Goal: Information Seeking & Learning: Learn about a topic

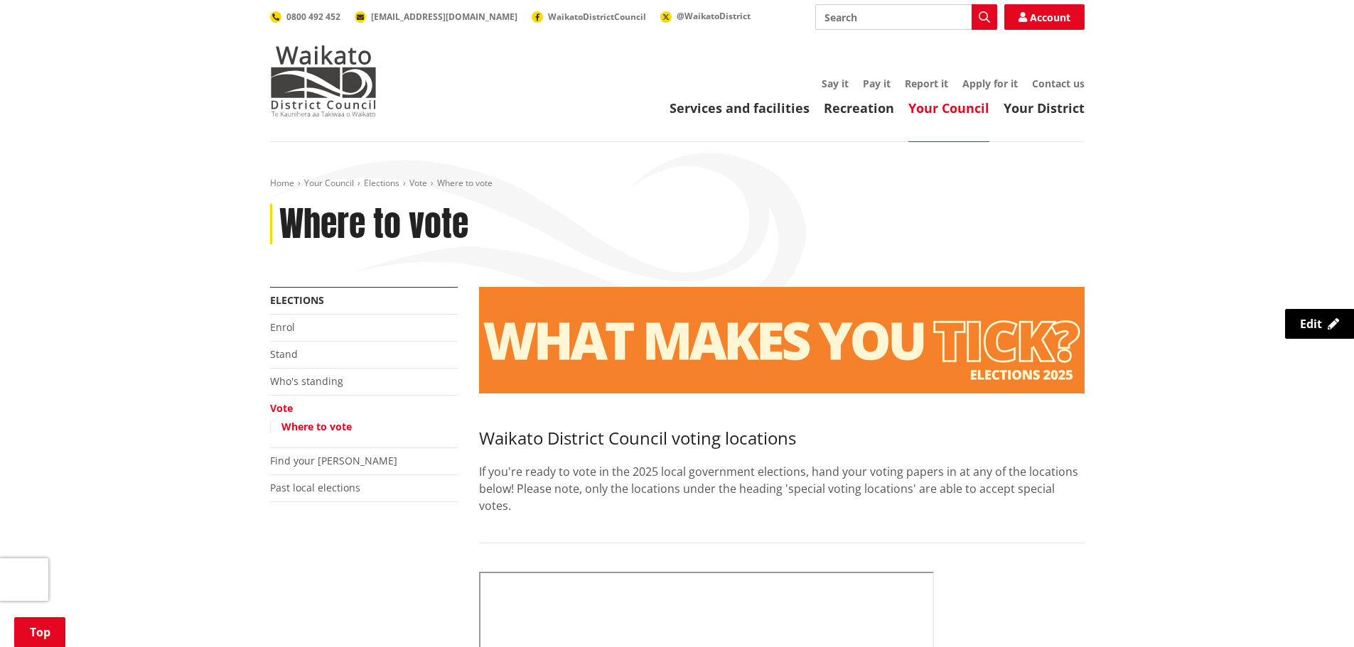
scroll to position [284, 0]
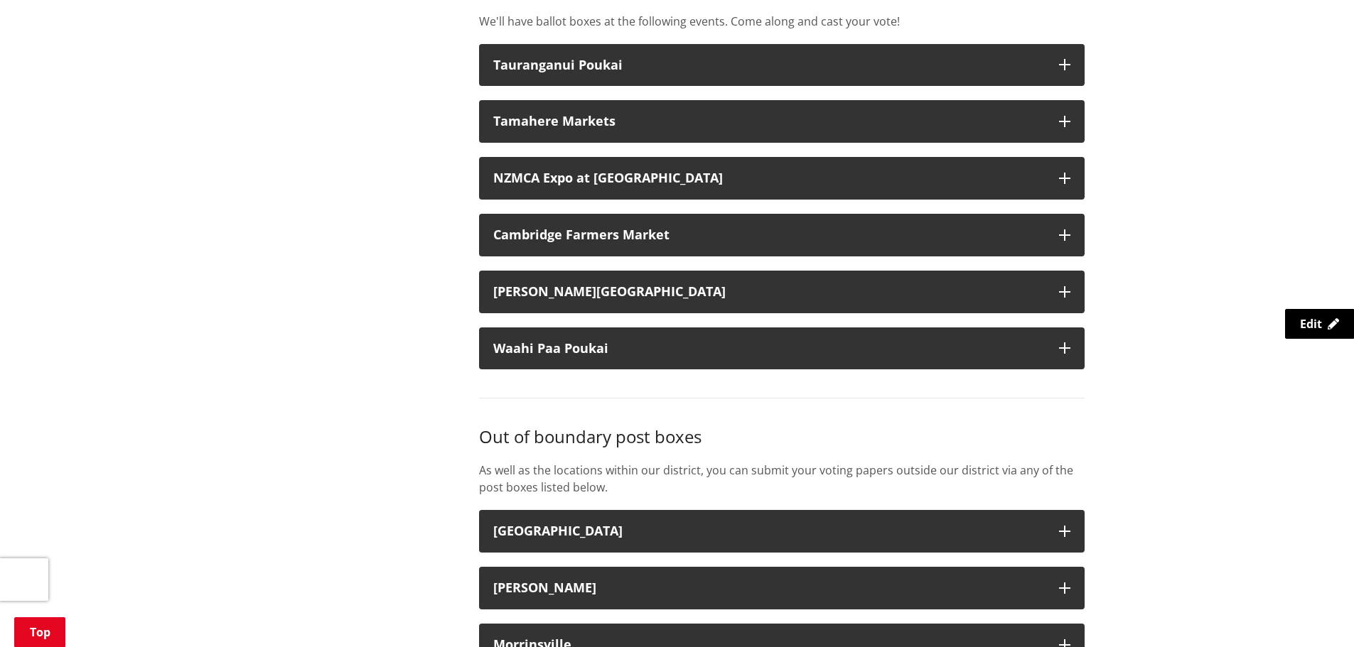
scroll to position [1990, 0]
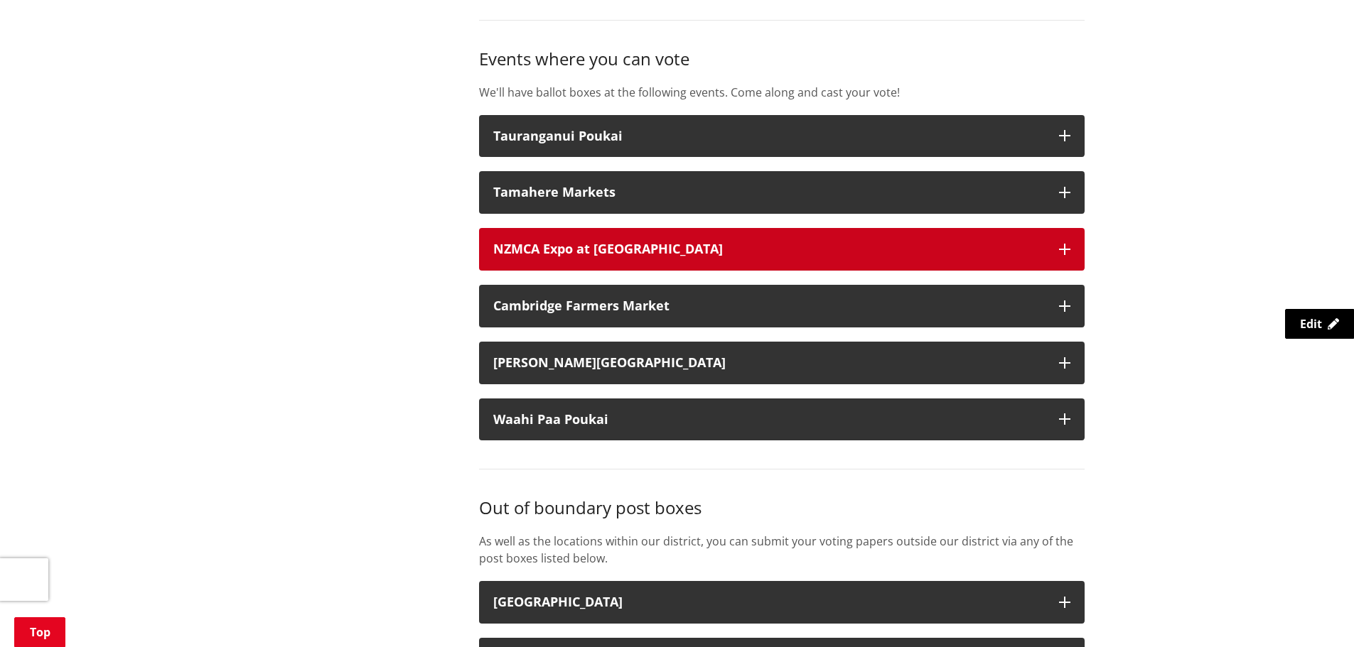
click at [544, 251] on div "NZMCA Expo at Mystery Creek" at bounding box center [769, 249] width 552 height 14
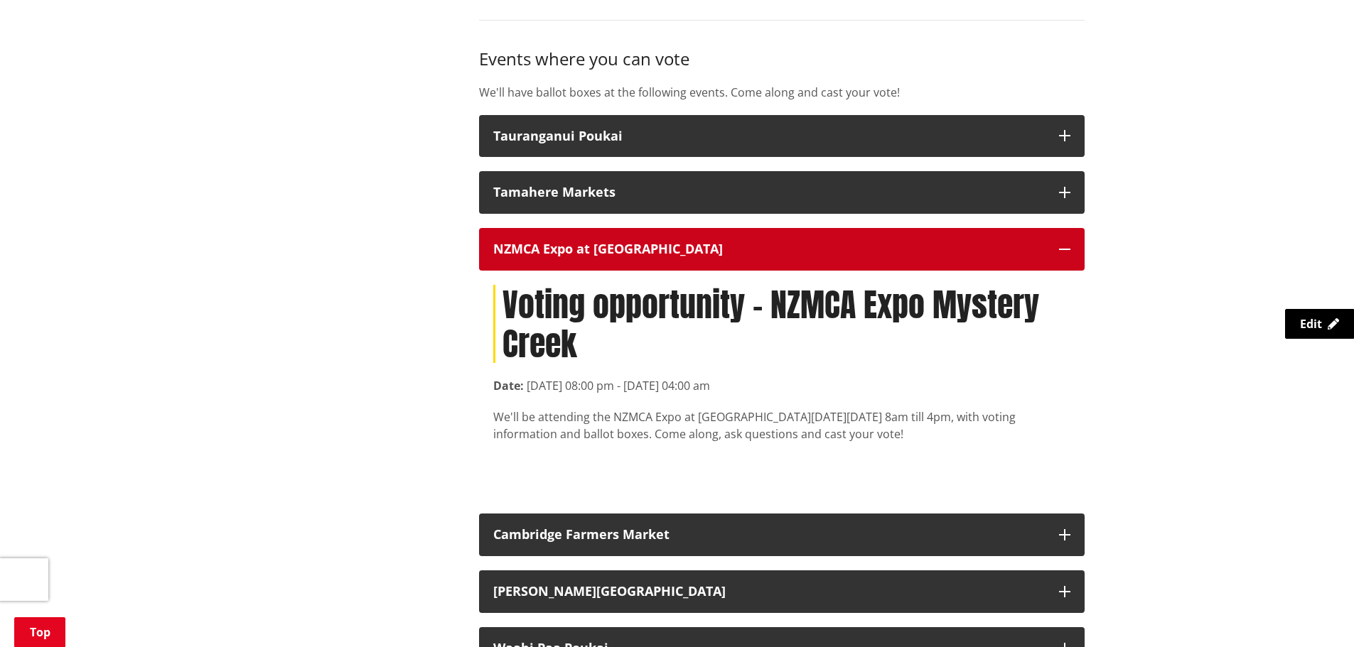
click at [544, 251] on div "NZMCA Expo at Mystery Creek" at bounding box center [769, 249] width 552 height 14
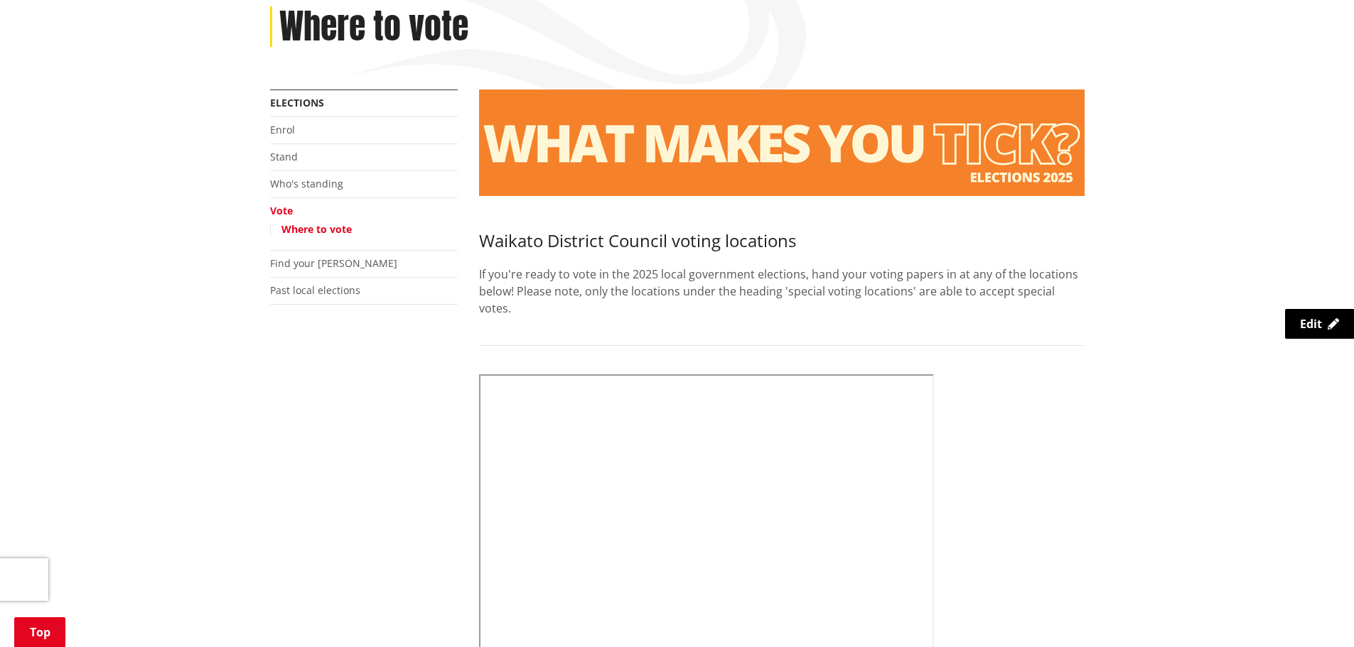
scroll to position [0, 0]
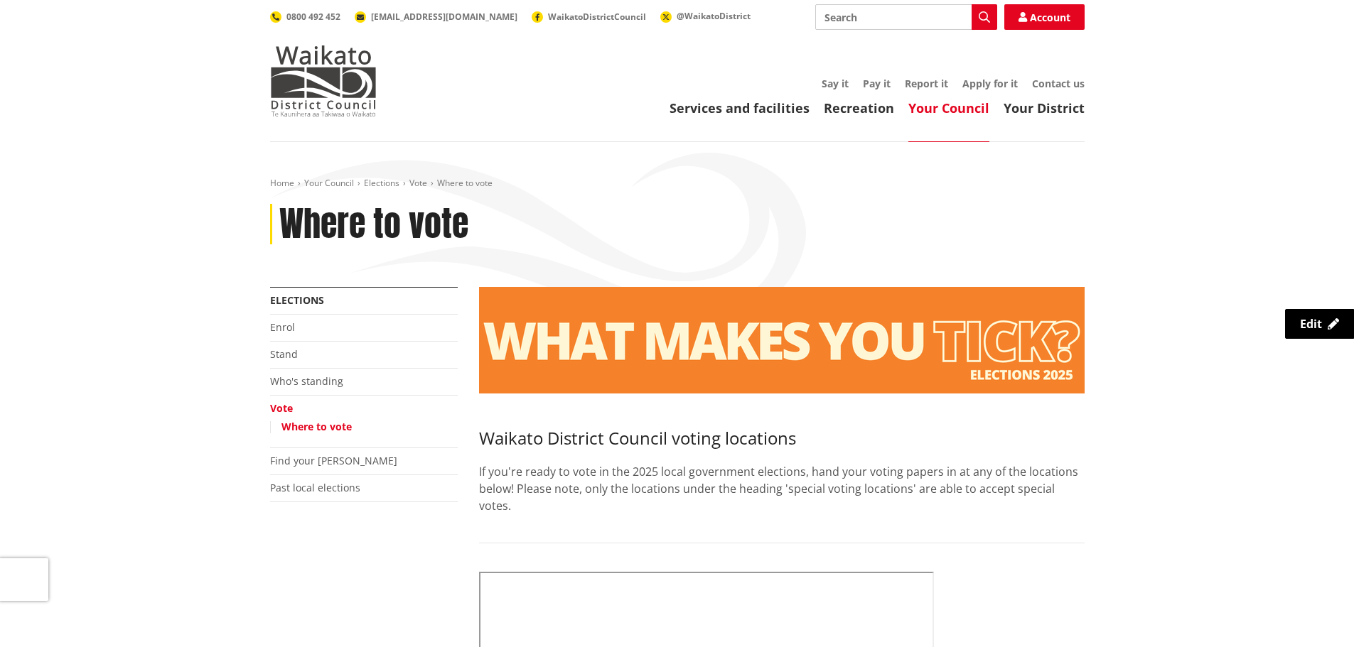
click at [965, 109] on link "Your Council" at bounding box center [948, 107] width 81 height 17
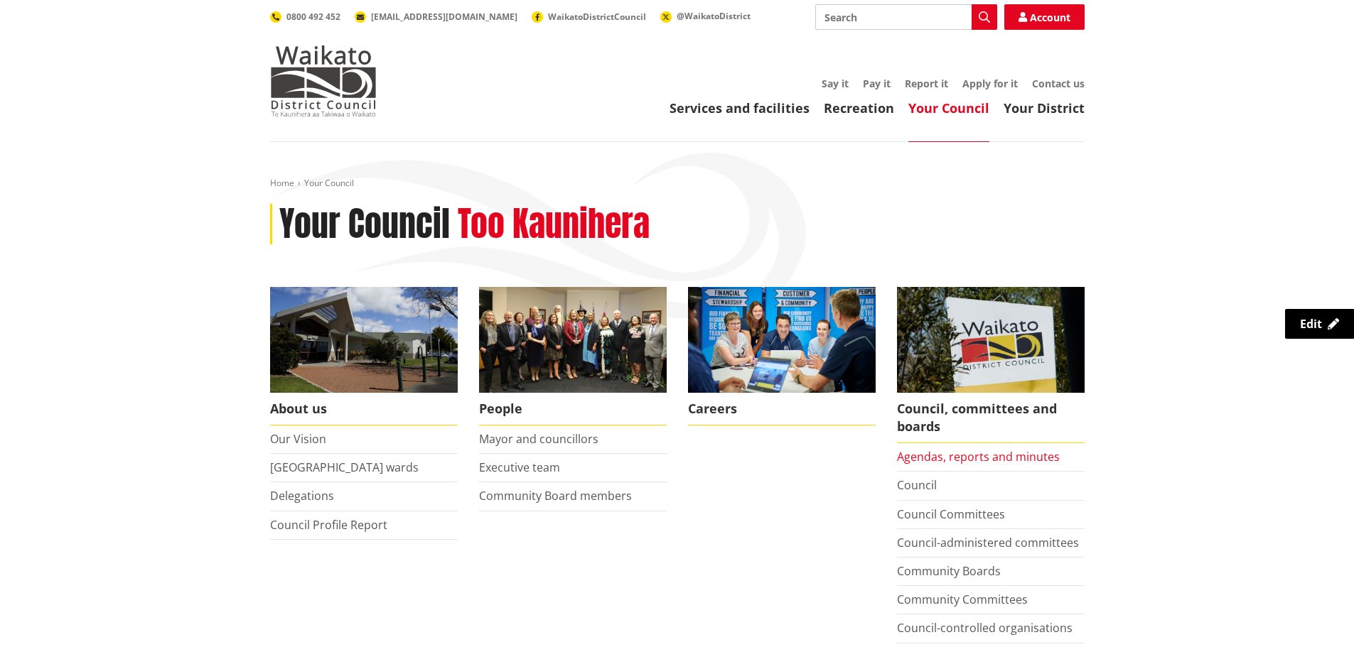
click at [926, 461] on link "Agendas, reports and minutes" at bounding box center [978, 457] width 163 height 16
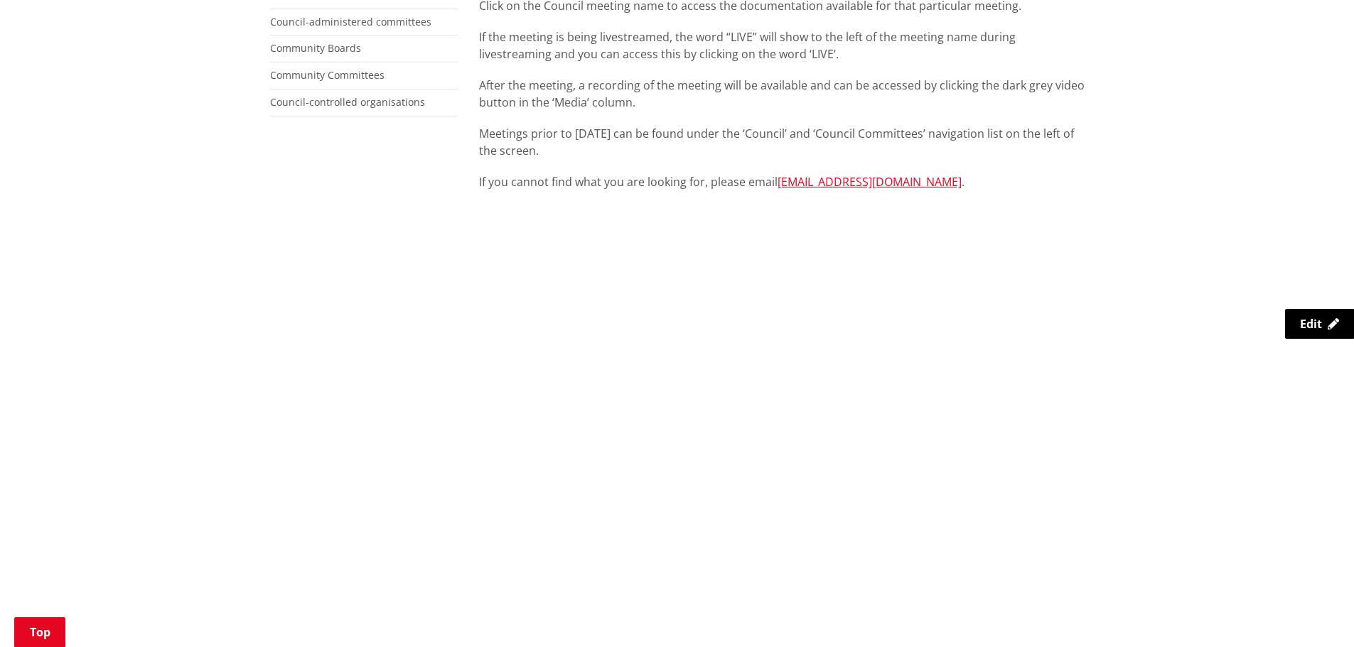
scroll to position [426, 0]
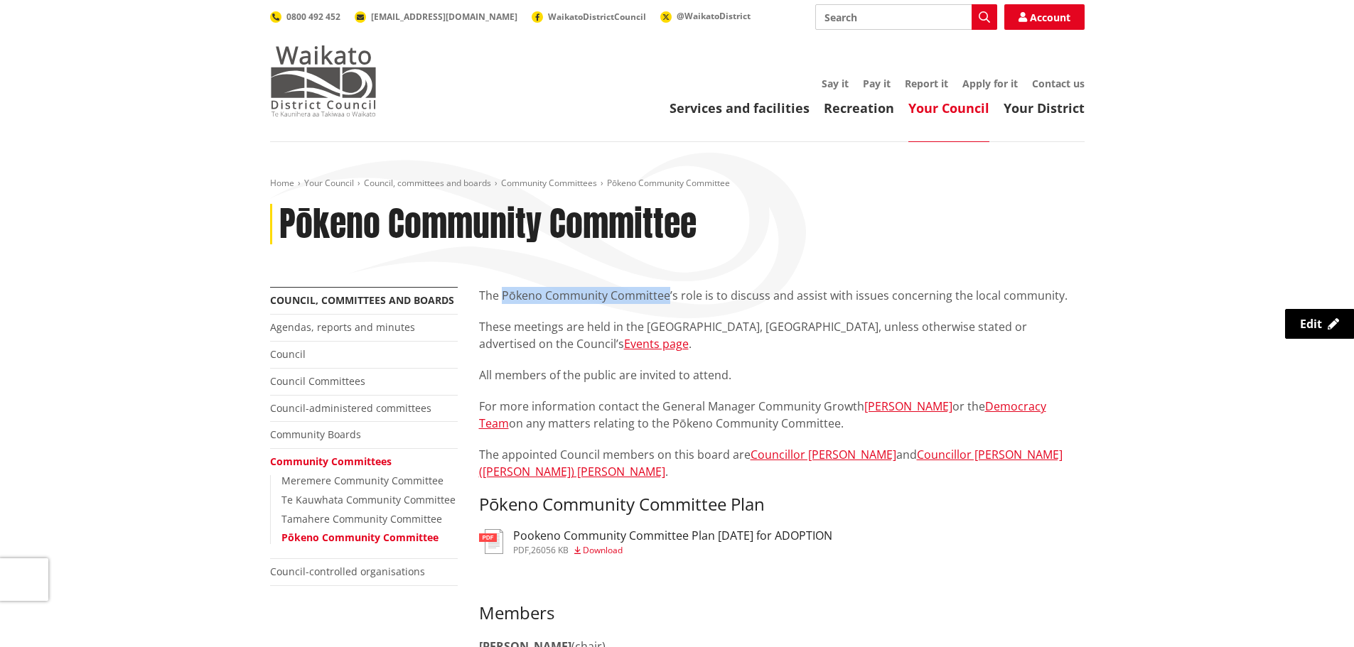
drag, startPoint x: 338, startPoint y: 90, endPoint x: 343, endPoint y: 104, distance: 15.1
click at [338, 90] on img at bounding box center [323, 80] width 107 height 71
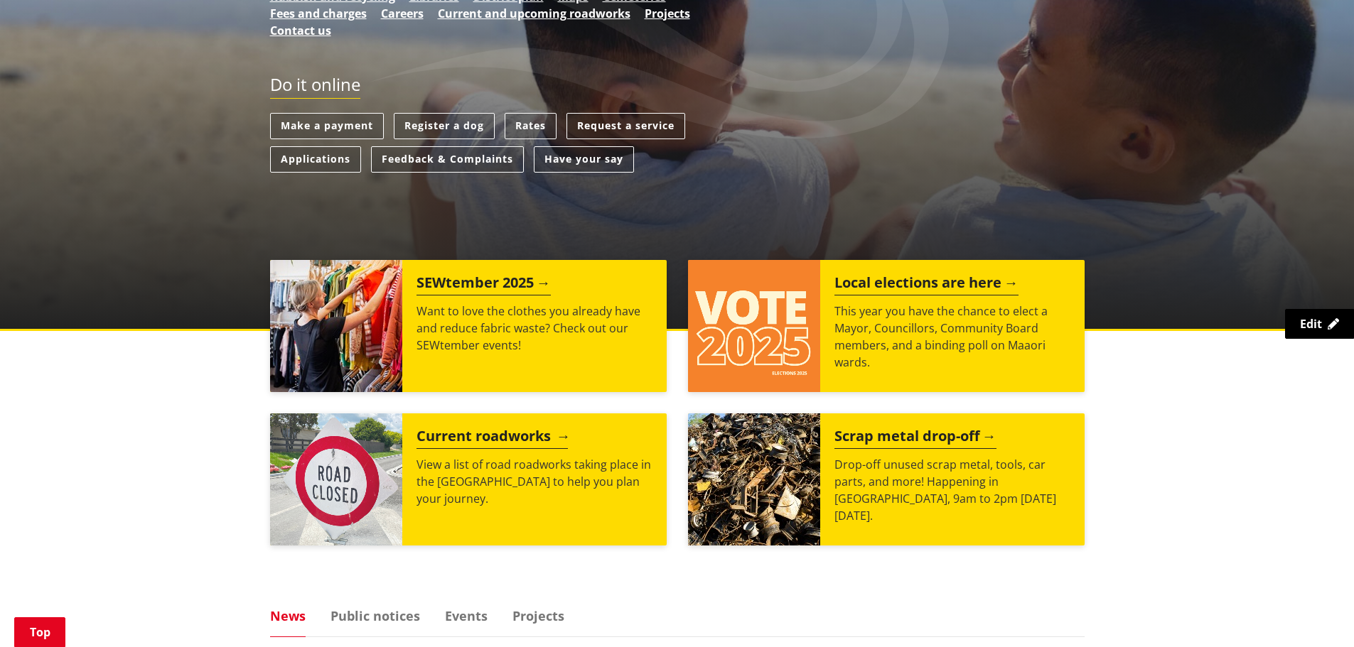
scroll to position [497, 0]
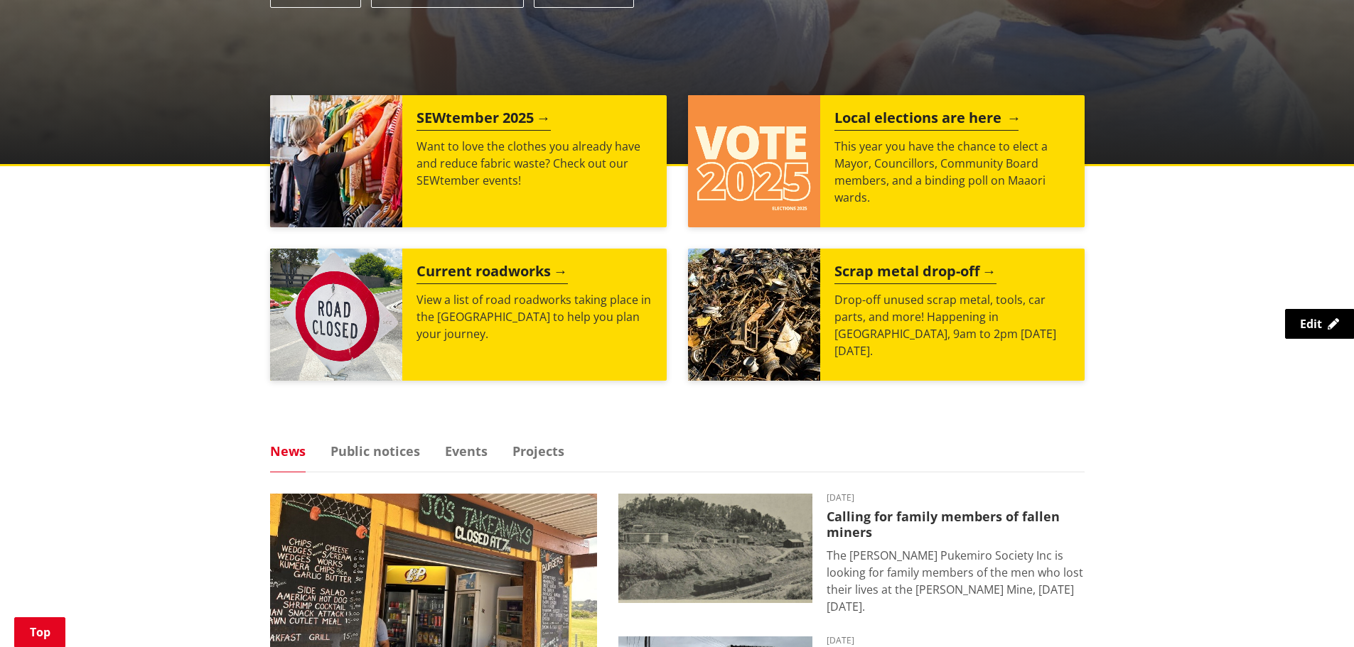
click at [905, 184] on p "This year you have the chance to elect a Mayor, Councillors, Community Board me…" at bounding box center [952, 172] width 236 height 68
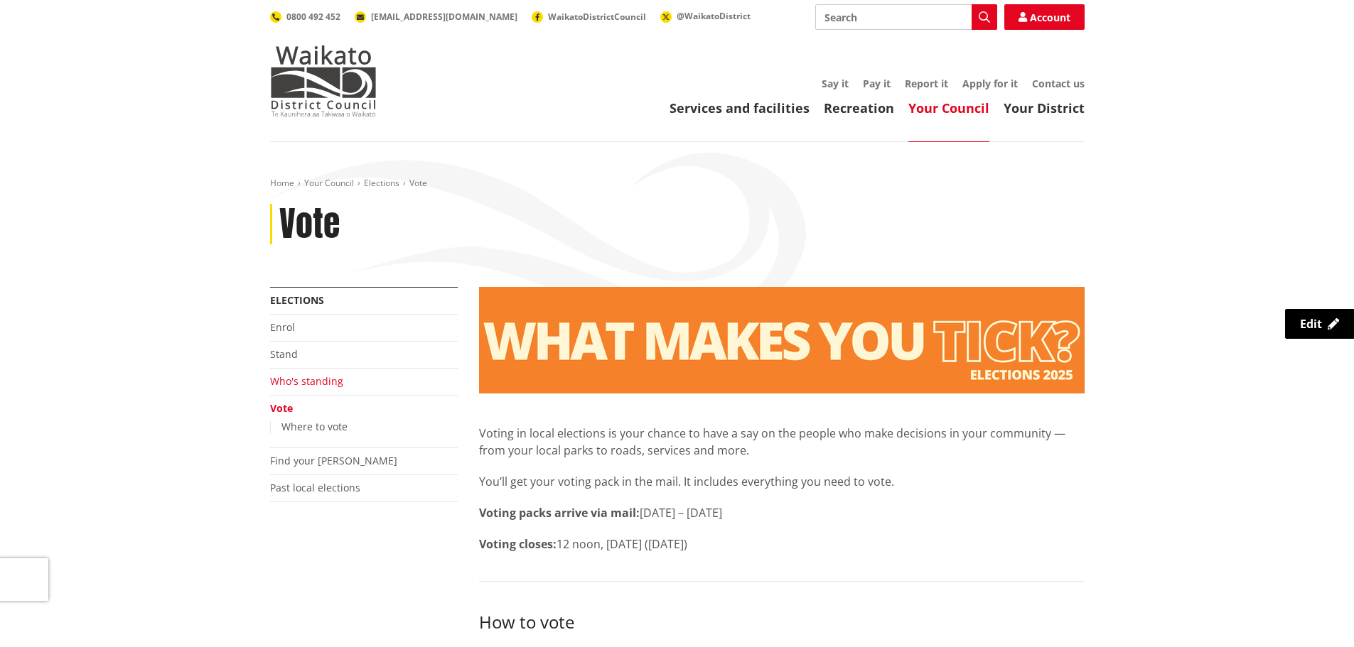
click at [323, 380] on link "Who's standing" at bounding box center [306, 382] width 73 height 14
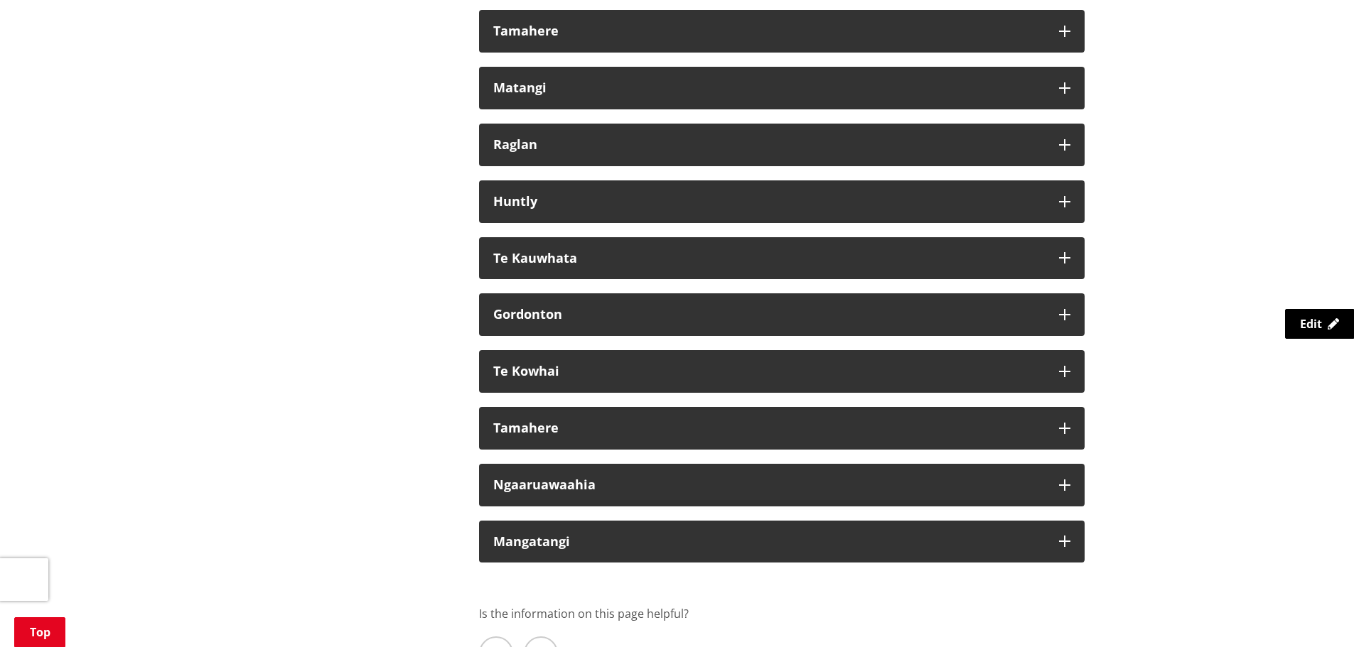
scroll to position [8422, 0]
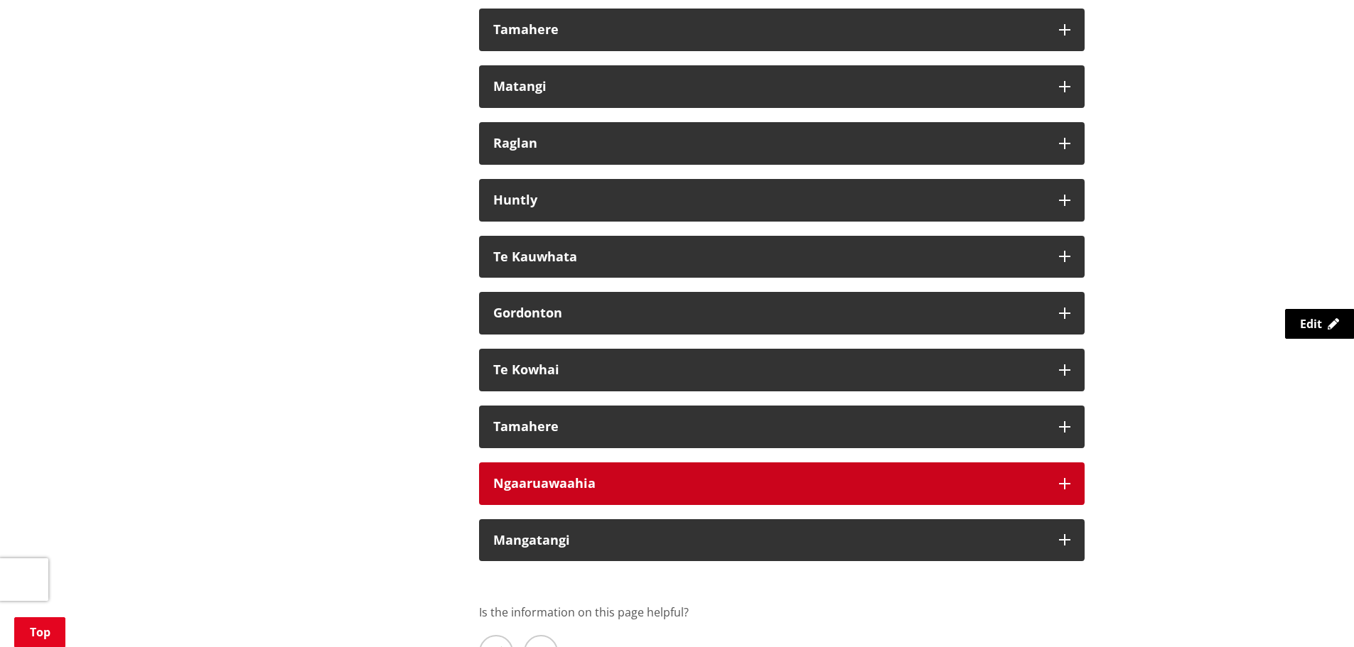
click at [743, 491] on div "Ngaaruawaahia" at bounding box center [769, 484] width 552 height 14
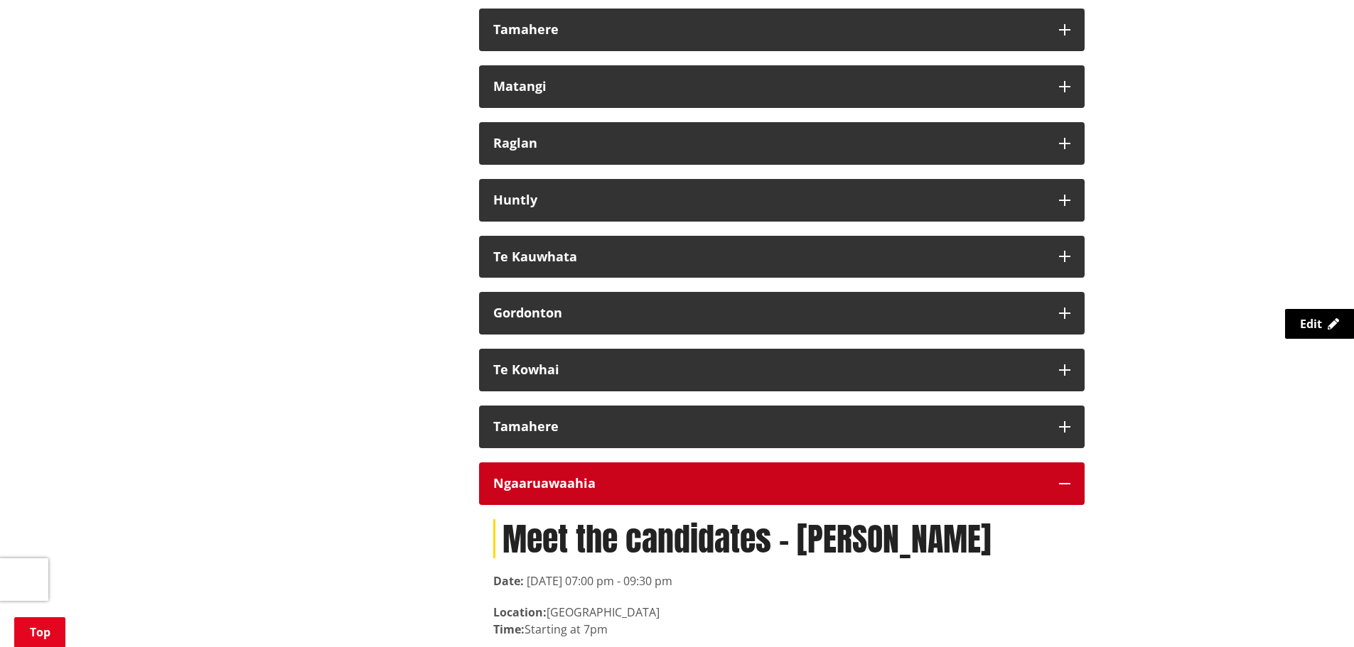
click at [743, 491] on div "Ngaaruawaahia" at bounding box center [769, 484] width 552 height 14
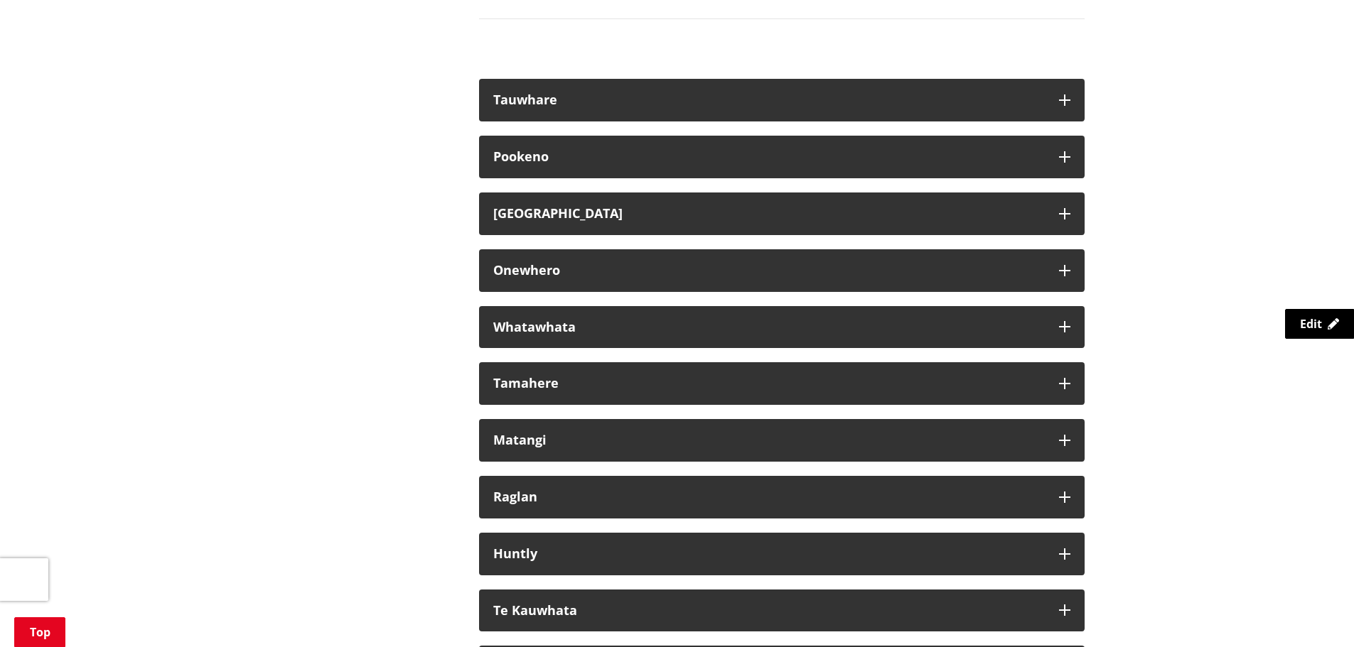
scroll to position [8067, 0]
